Goal: Task Accomplishment & Management: Use online tool/utility

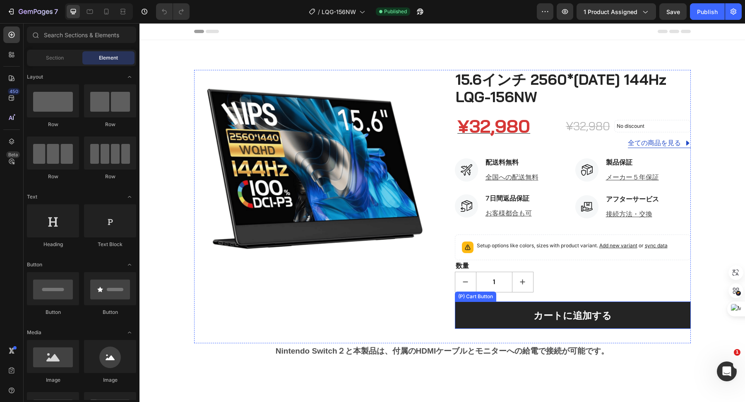
click at [496, 316] on button "カートに追加する" at bounding box center [573, 315] width 236 height 27
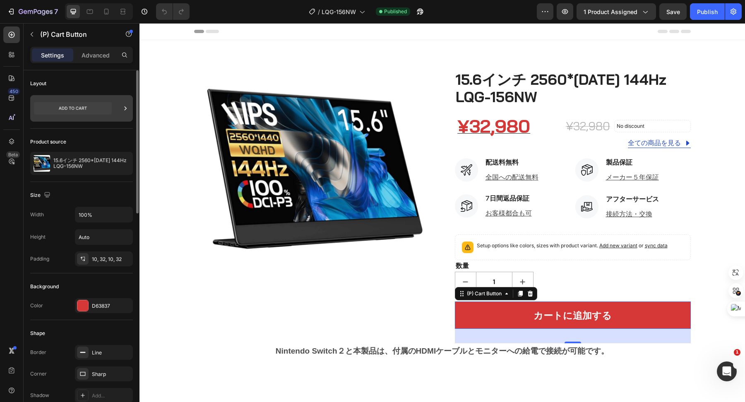
click at [120, 111] on div at bounding box center [81, 108] width 103 height 26
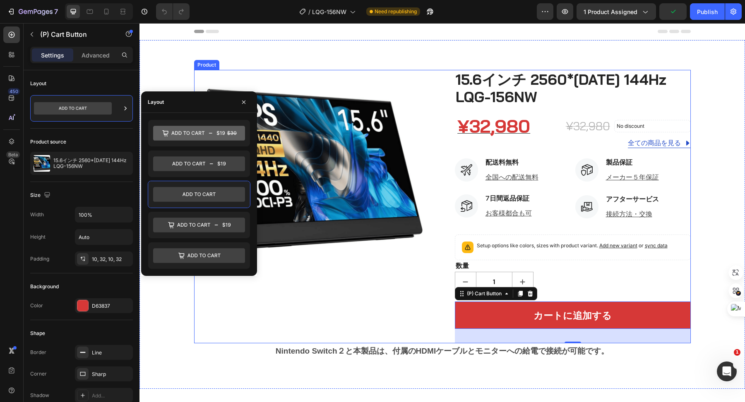
click at [358, 320] on div "Product Images" at bounding box center [312, 207] width 236 height 274
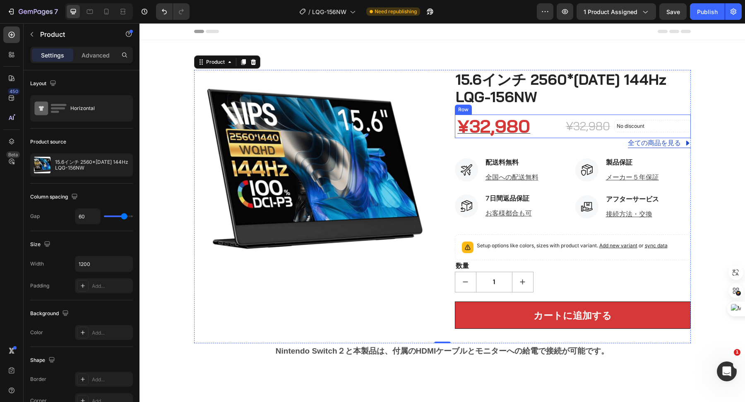
click at [662, 115] on div "No discount Not be displayed when published (P) Tag" at bounding box center [652, 127] width 77 height 24
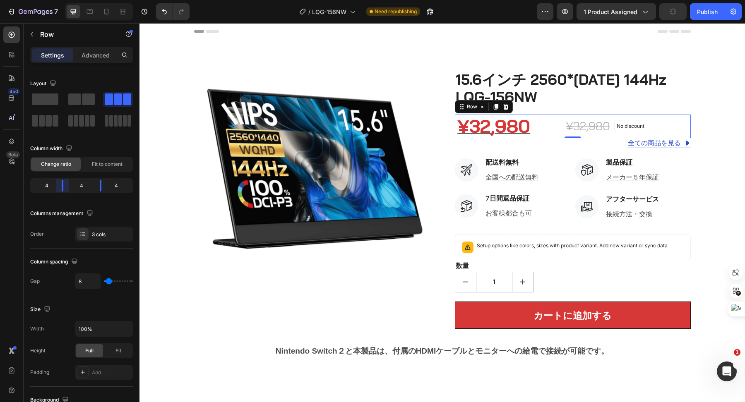
click at [63, 0] on body "7 Version history / LQG-156NW Need republishing Preview 1 product assigned Publ…" at bounding box center [372, 0] width 745 height 0
click at [103, 0] on body "7 Version history / LQG-156NW Need republishing Preview 1 product assigned Save…" at bounding box center [372, 0] width 745 height 0
click at [83, 184] on div "4" at bounding box center [81, 186] width 23 height 12
click at [556, 125] on div "¥32,980" at bounding box center [572, 126] width 77 height 19
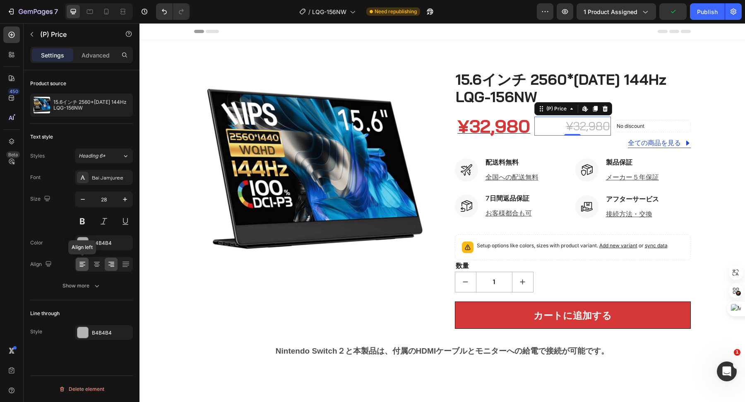
click at [87, 260] on div at bounding box center [82, 264] width 13 height 13
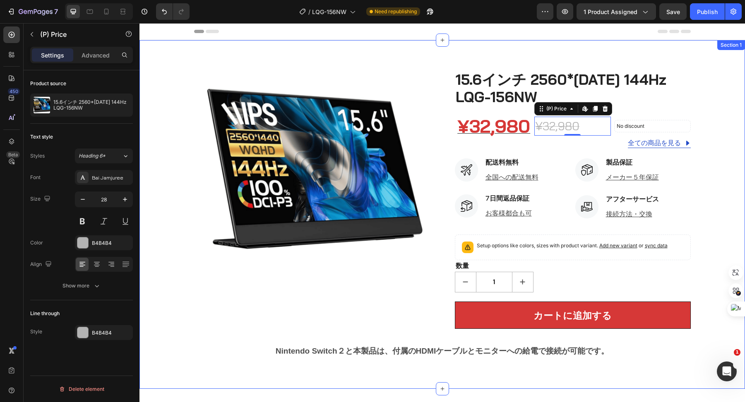
click at [150, 307] on div "Product Images 15.6インチ 2560*1440 144Hz LQG-156NW (P) Title ¥32,980 (P) Price (P…" at bounding box center [442, 214] width 593 height 289
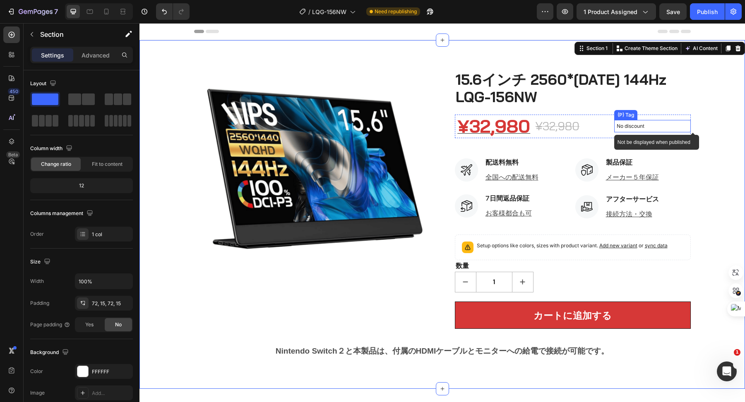
click at [645, 125] on p "No discount" at bounding box center [653, 126] width 72 height 7
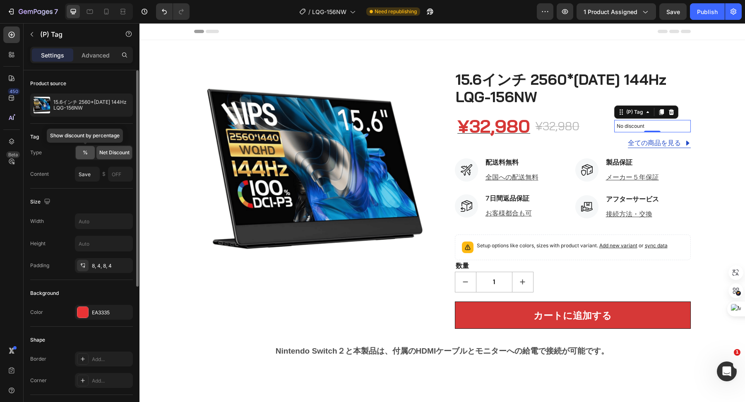
click at [85, 149] on span "%" at bounding box center [85, 152] width 5 height 7
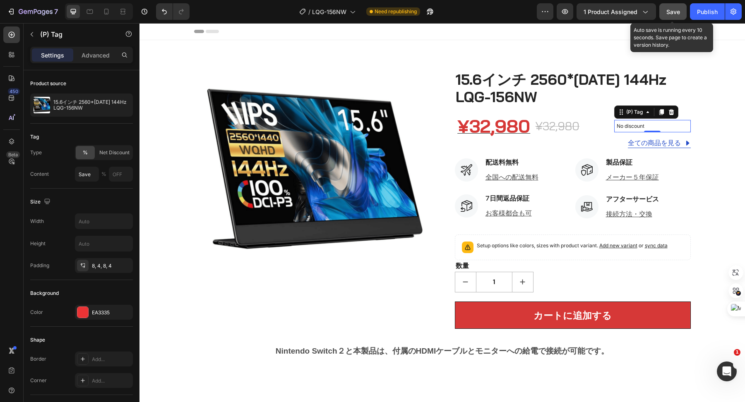
click at [680, 14] on span "Save" at bounding box center [674, 11] width 14 height 7
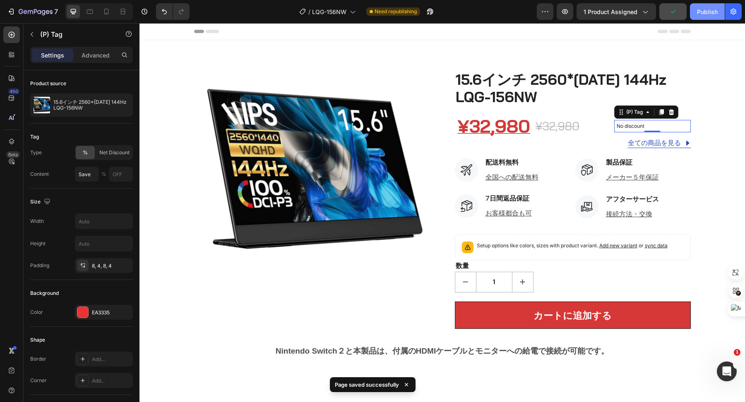
click at [708, 9] on div "Publish" at bounding box center [707, 11] width 21 height 9
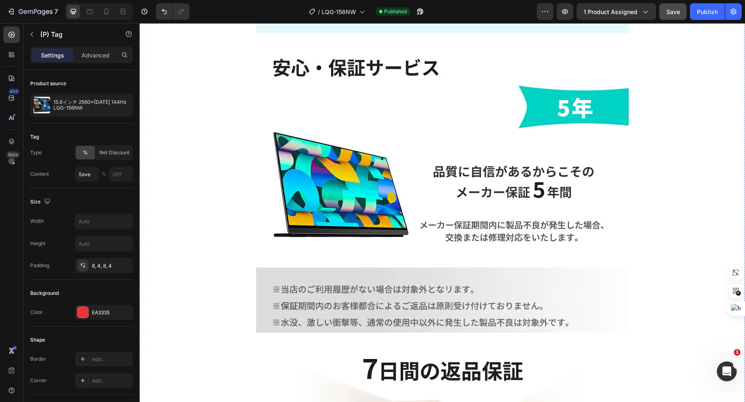
scroll to position [9115, 0]
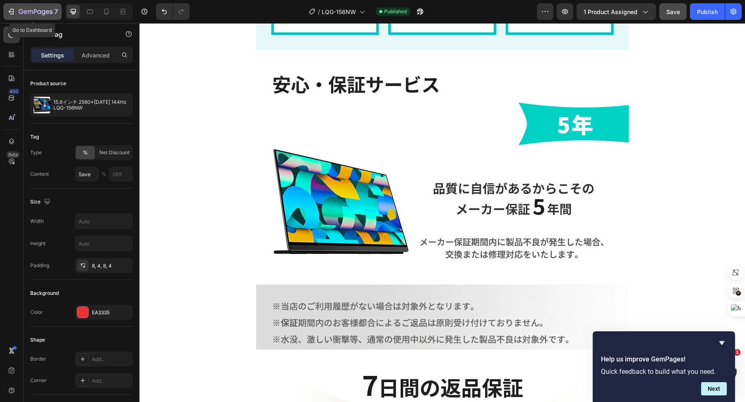
click at [14, 7] on icon "button" at bounding box center [11, 11] width 8 height 8
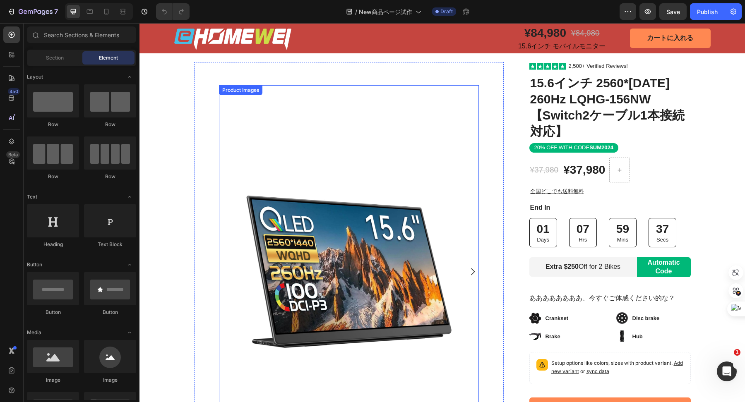
scroll to position [7, 0]
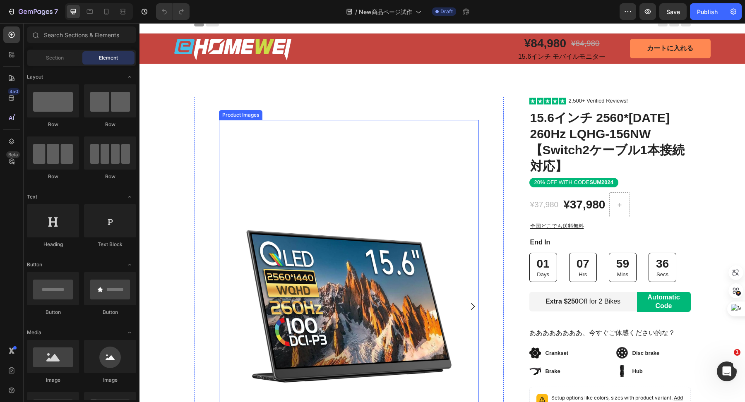
click at [474, 305] on icon "Carousel Next Arrow" at bounding box center [473, 307] width 10 height 10
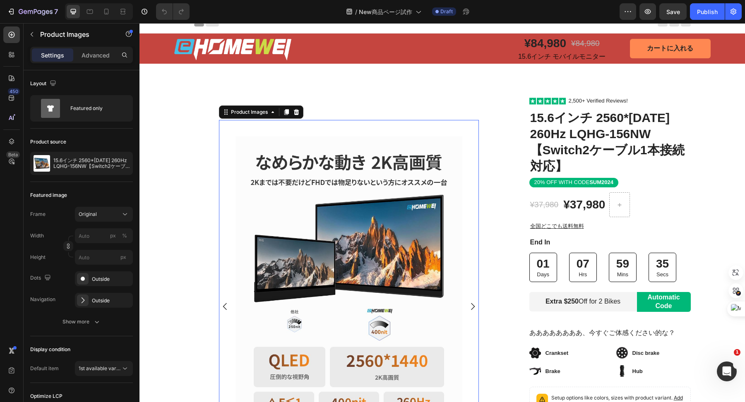
scroll to position [166, 0]
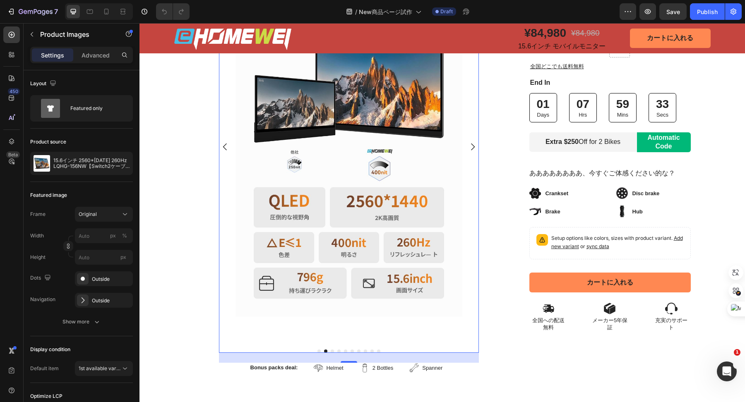
click at [227, 144] on icon "Carousel Back Arrow" at bounding box center [225, 147] width 10 height 10
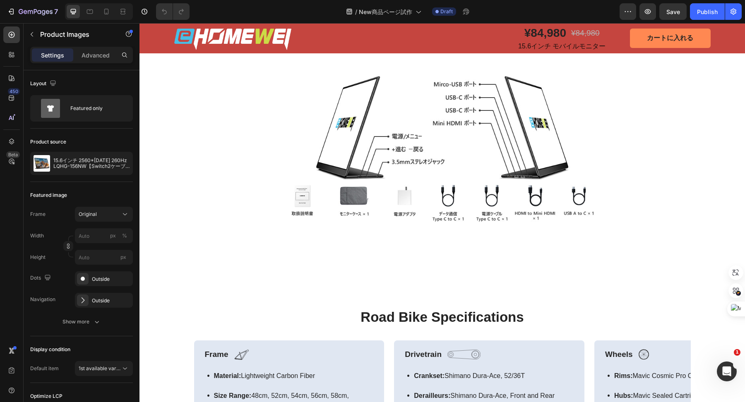
scroll to position [1349, 0]
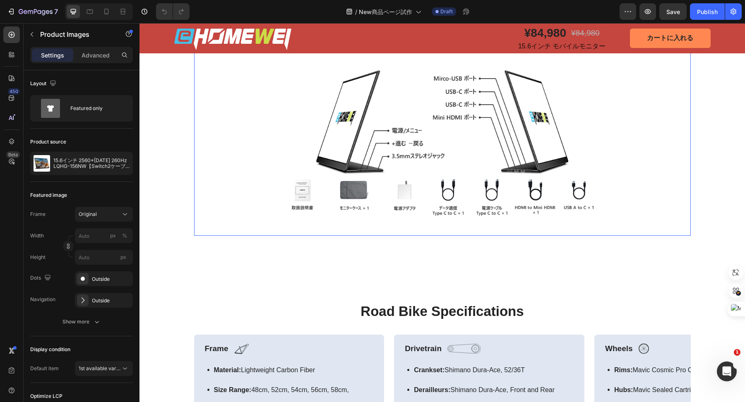
click at [471, 13] on p "製品仕様表" at bounding box center [462, 8] width 39 height 10
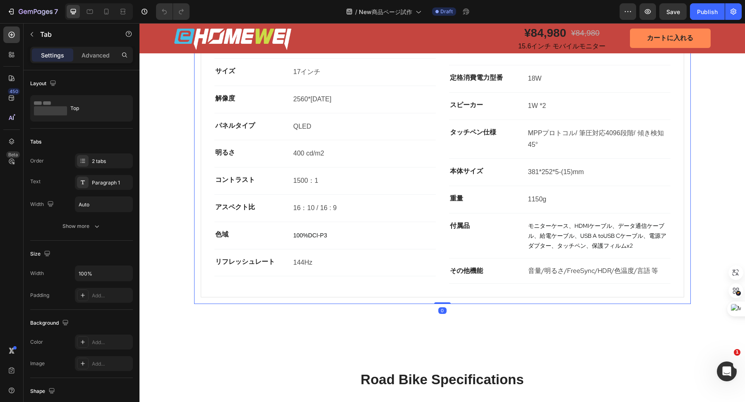
click at [411, 13] on p "同梱品" at bounding box center [415, 8] width 24 height 10
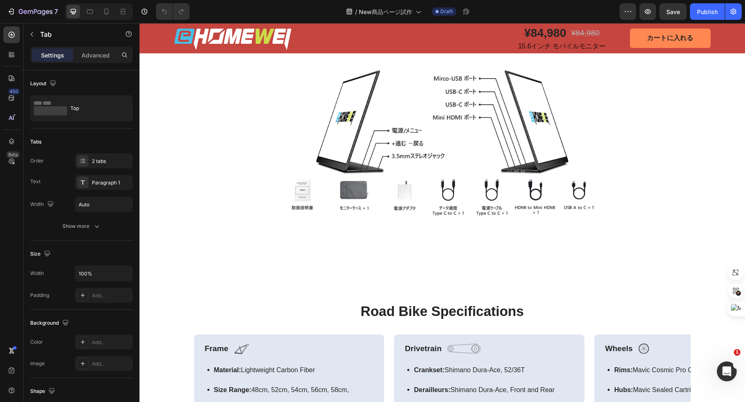
click at [458, 13] on p "製品仕様表" at bounding box center [462, 8] width 39 height 10
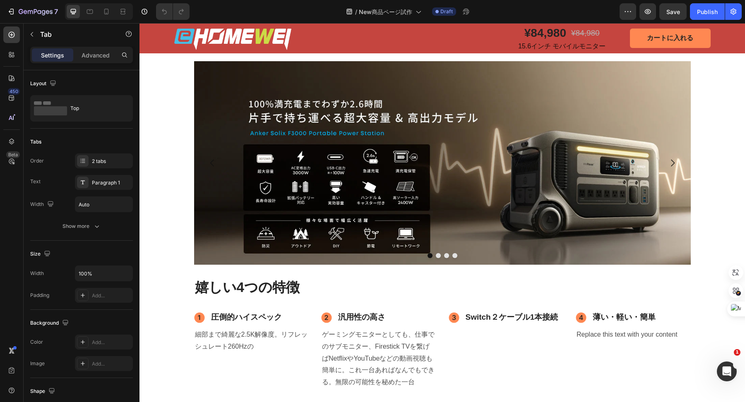
scroll to position [710, 0]
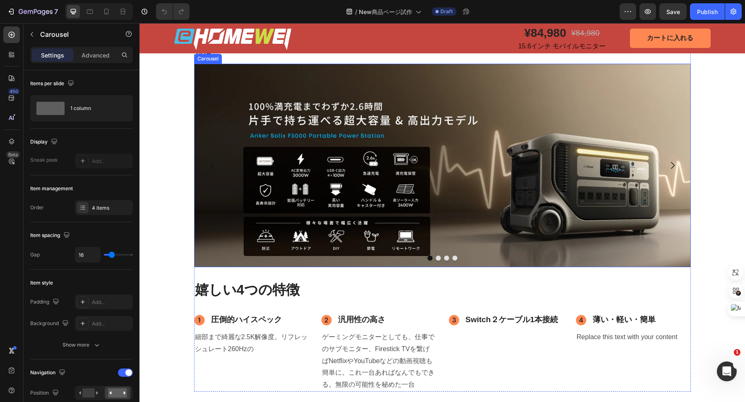
click at [438, 258] on button "Dot" at bounding box center [438, 258] width 5 height 5
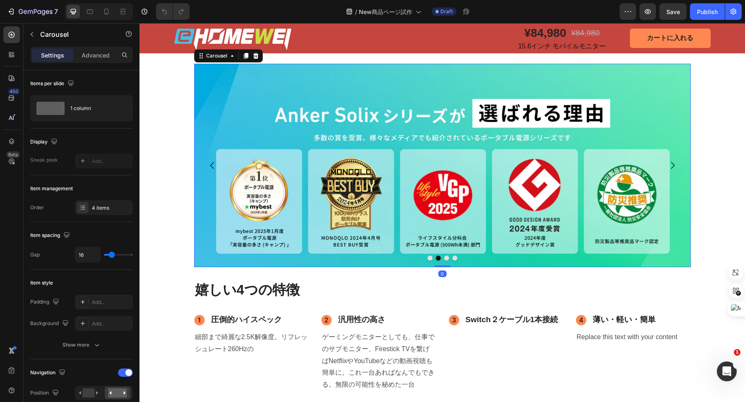
click at [445, 259] on button "Dot" at bounding box center [446, 258] width 5 height 5
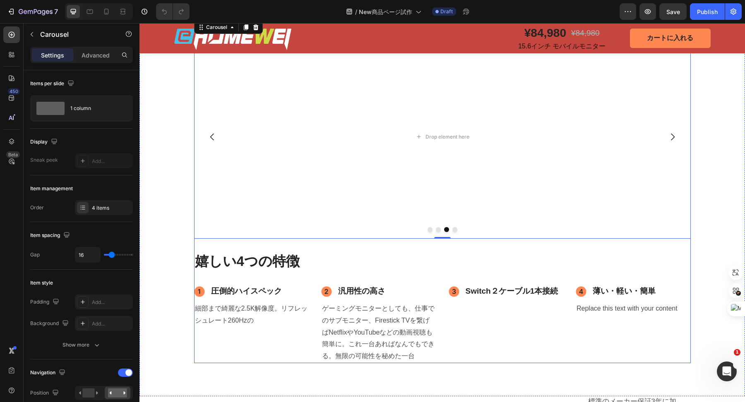
scroll to position [744, 0]
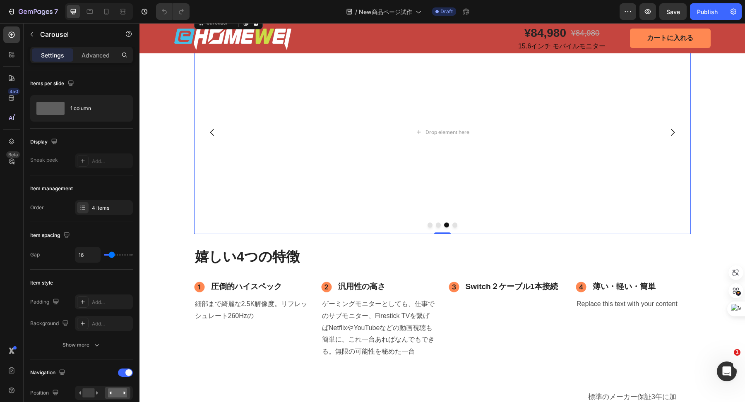
click at [209, 128] on icon "Carousel Back Arrow" at bounding box center [212, 133] width 10 height 10
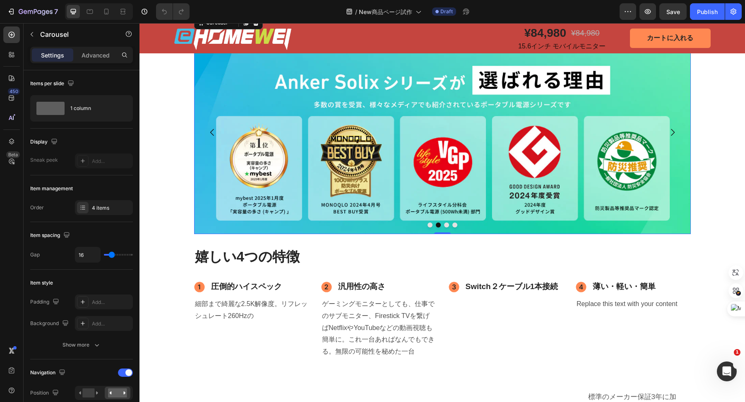
click at [209, 130] on icon "Carousel Back Arrow" at bounding box center [212, 133] width 10 height 10
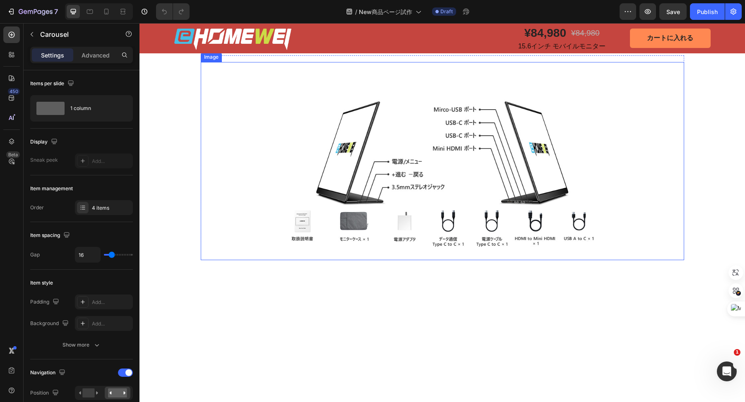
scroll to position [1323, 0]
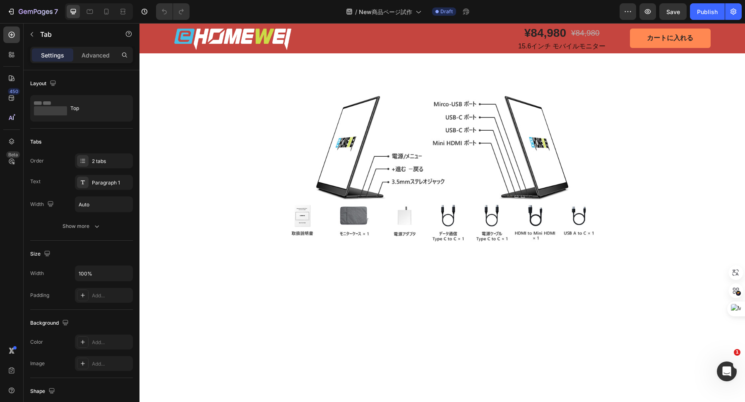
click at [491, 44] on ul "同梱品 製品仕様表" at bounding box center [442, 34] width 497 height 20
click at [476, 39] on p "製品仕様表" at bounding box center [462, 34] width 39 height 10
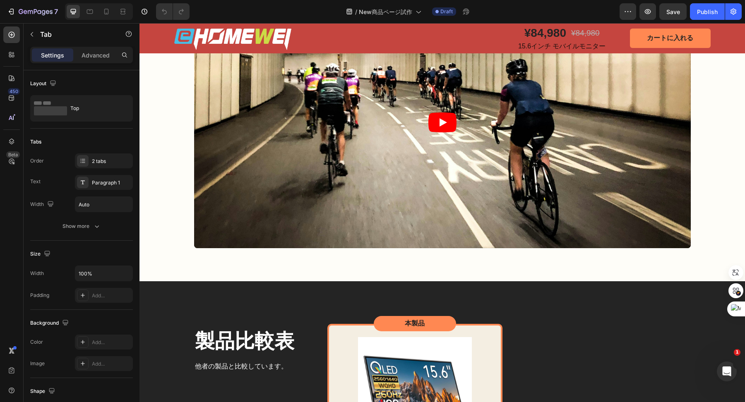
scroll to position [2455, 0]
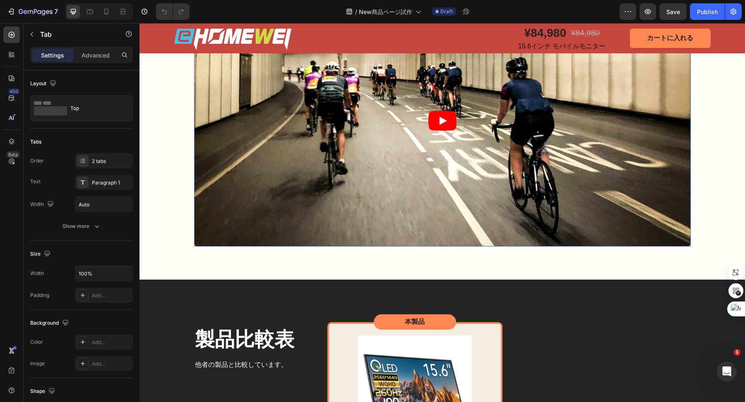
click at [304, 240] on article at bounding box center [442, 120] width 497 height 251
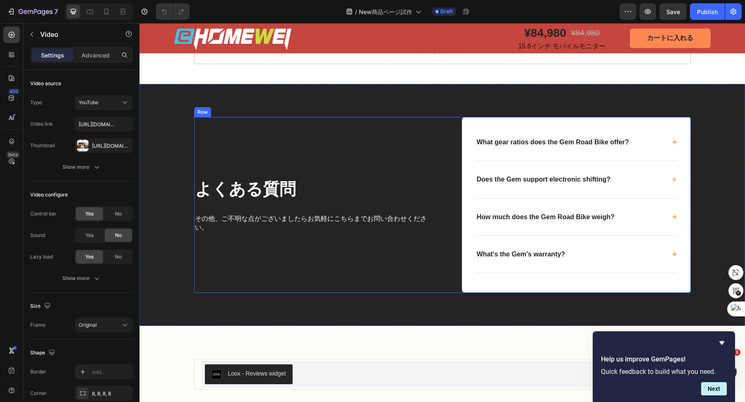
scroll to position [3594, 0]
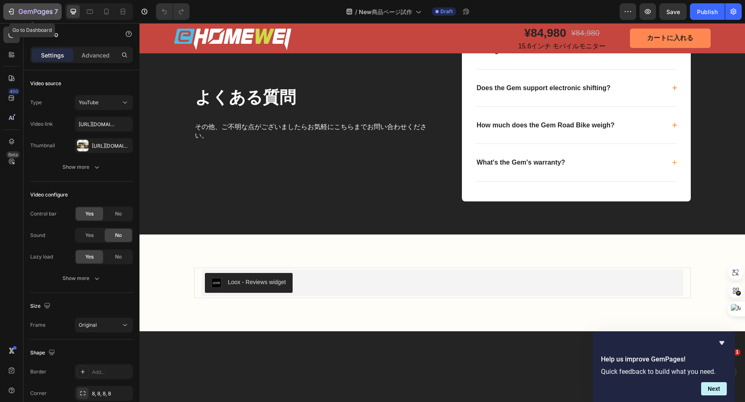
click at [22, 9] on icon "button" at bounding box center [36, 12] width 34 height 7
